Goal: Task Accomplishment & Management: Manage account settings

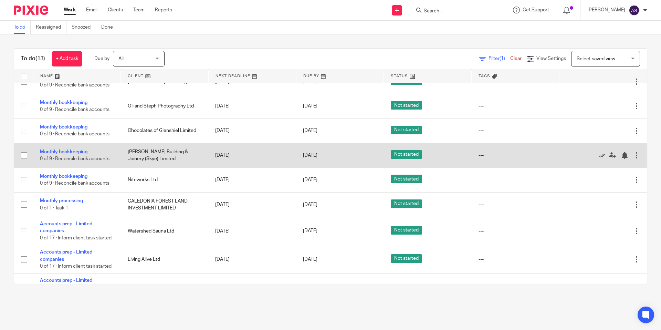
scroll to position [153, 0]
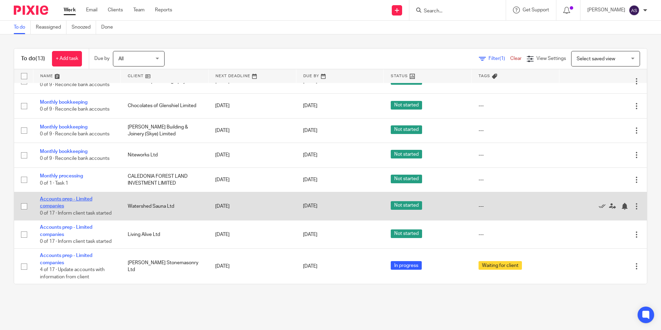
click at [84, 197] on link "Accounts prep - Limited companies" at bounding box center [66, 202] width 52 height 12
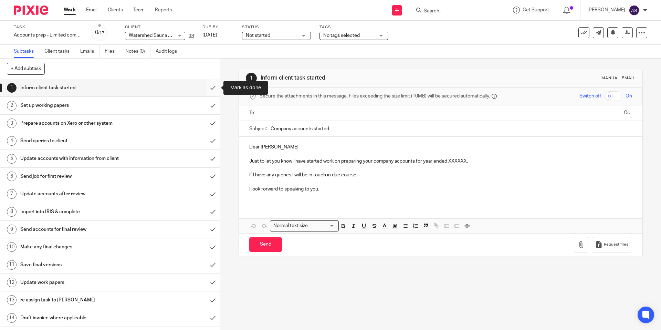
click at [214, 87] on input "submit" at bounding box center [110, 87] width 220 height 17
click at [271, 39] on span "Not started" at bounding box center [272, 35] width 52 height 7
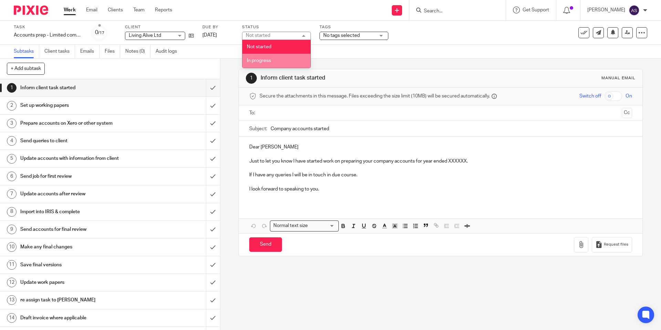
click at [270, 57] on li "In progress" at bounding box center [276, 61] width 68 height 14
click at [342, 35] on span "No tags selected" at bounding box center [341, 35] width 36 height 5
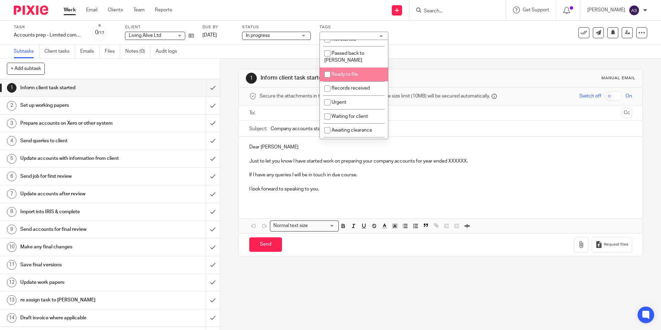
scroll to position [64, 0]
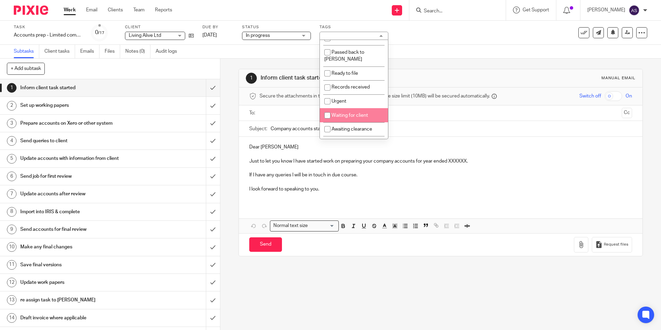
click at [347, 114] on span "Waiting for client" at bounding box center [349, 115] width 36 height 5
checkbox input "true"
click at [226, 99] on div "1 Inform client task started Manual email Secure the attachments in this messag…" at bounding box center [440, 193] width 440 height 271
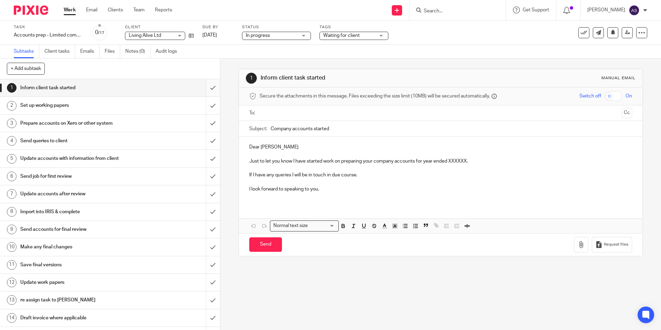
click at [216, 89] on input "submit" at bounding box center [110, 87] width 220 height 17
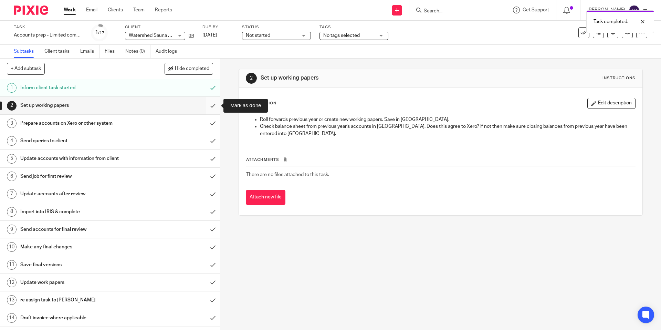
click at [213, 106] on input "submit" at bounding box center [110, 105] width 220 height 17
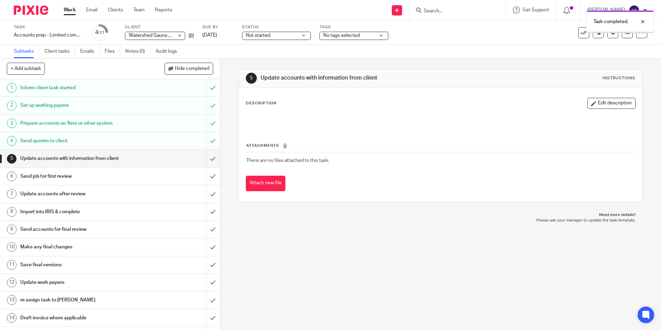
click at [282, 37] on span "Not started" at bounding box center [272, 35] width 52 height 7
click at [230, 55] on div "Subtasks Client tasks Emails Files Notes (0) Audit logs" at bounding box center [330, 52] width 661 height 14
click at [287, 36] on span "Not started" at bounding box center [272, 35] width 52 height 7
click at [283, 58] on li "In progress" at bounding box center [276, 61] width 68 height 14
click at [350, 31] on div "Task completed." at bounding box center [491, 20] width 323 height 26
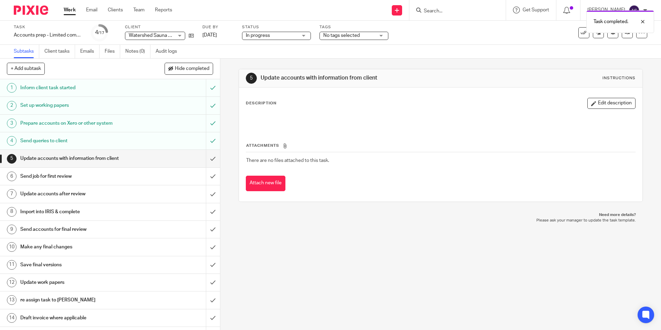
click at [348, 34] on span "No tags selected" at bounding box center [341, 35] width 36 height 5
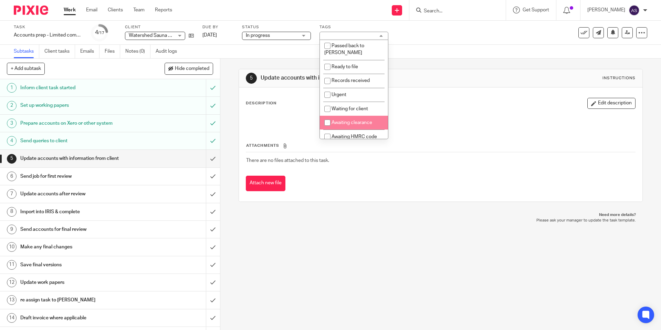
scroll to position [81, 0]
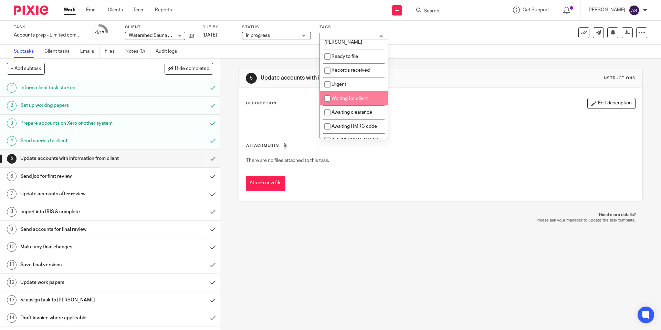
click at [350, 96] on span "Waiting for client" at bounding box center [349, 98] width 36 height 5
checkbox input "true"
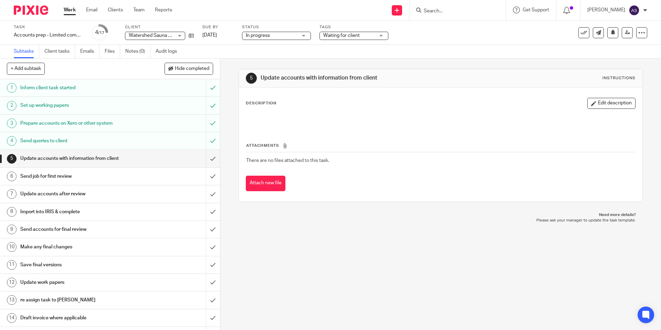
click at [420, 72] on div "5 Update accounts with information from client Instructions" at bounding box center [440, 78] width 403 height 18
click at [72, 9] on link "Work" at bounding box center [70, 10] width 12 height 7
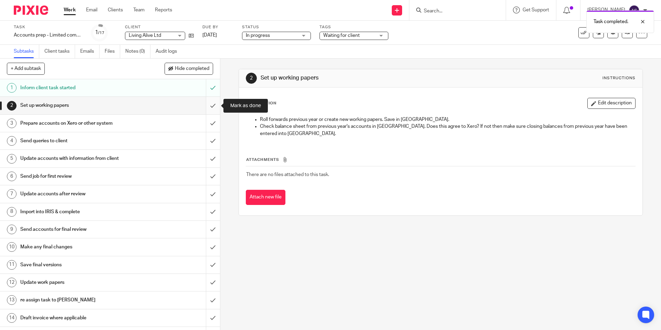
click at [215, 107] on input "submit" at bounding box center [110, 105] width 220 height 17
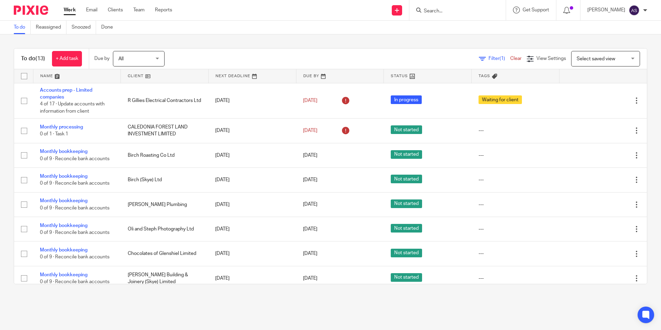
click at [447, 39] on div "To do (13) + Add task Due by All All Today Tomorrow This week Next week This mo…" at bounding box center [330, 165] width 661 height 263
click at [448, 38] on div "To do (13) + Add task Due by All All Today Tomorrow This week Next week This mo…" at bounding box center [330, 165] width 661 height 263
click at [394, 43] on div "To do (13) + Add task Due by All All Today Tomorrow This week Next week This mo…" at bounding box center [330, 165] width 661 height 263
